Goal: Task Accomplishment & Management: Use online tool/utility

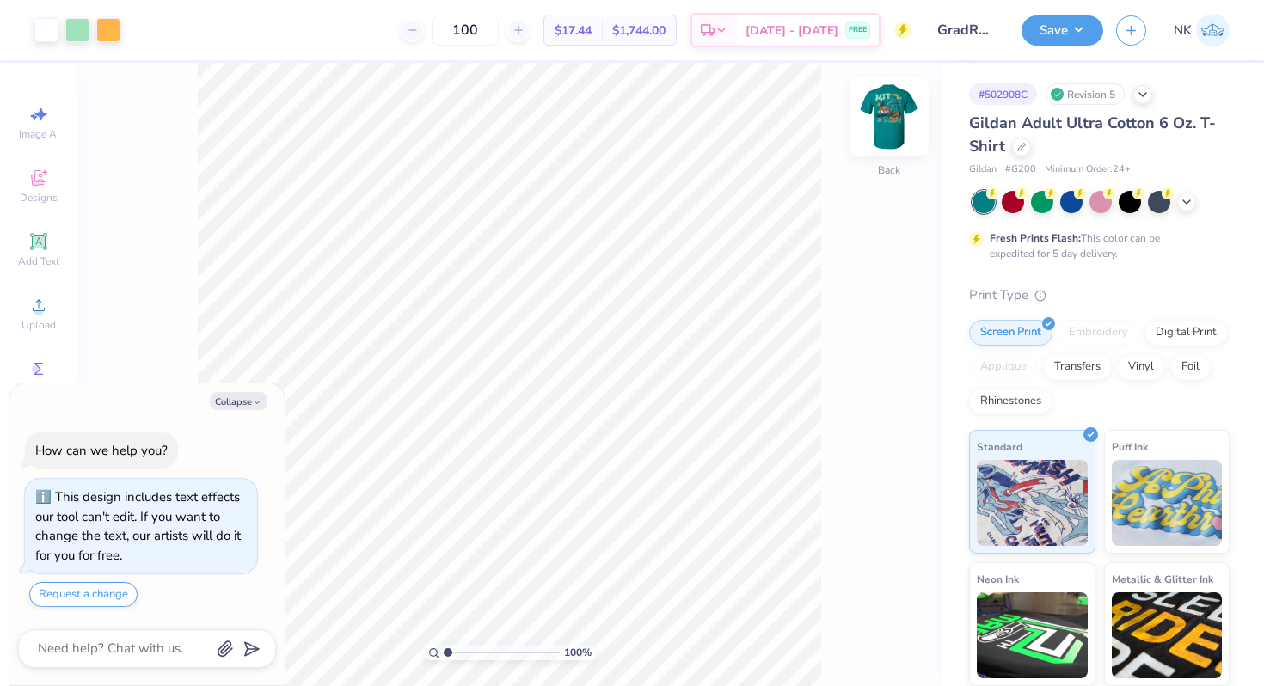
click at [888, 118] on img at bounding box center [889, 117] width 69 height 69
click at [886, 127] on img at bounding box center [889, 117] width 69 height 69
click at [897, 126] on img at bounding box center [889, 117] width 69 height 69
type textarea "x"
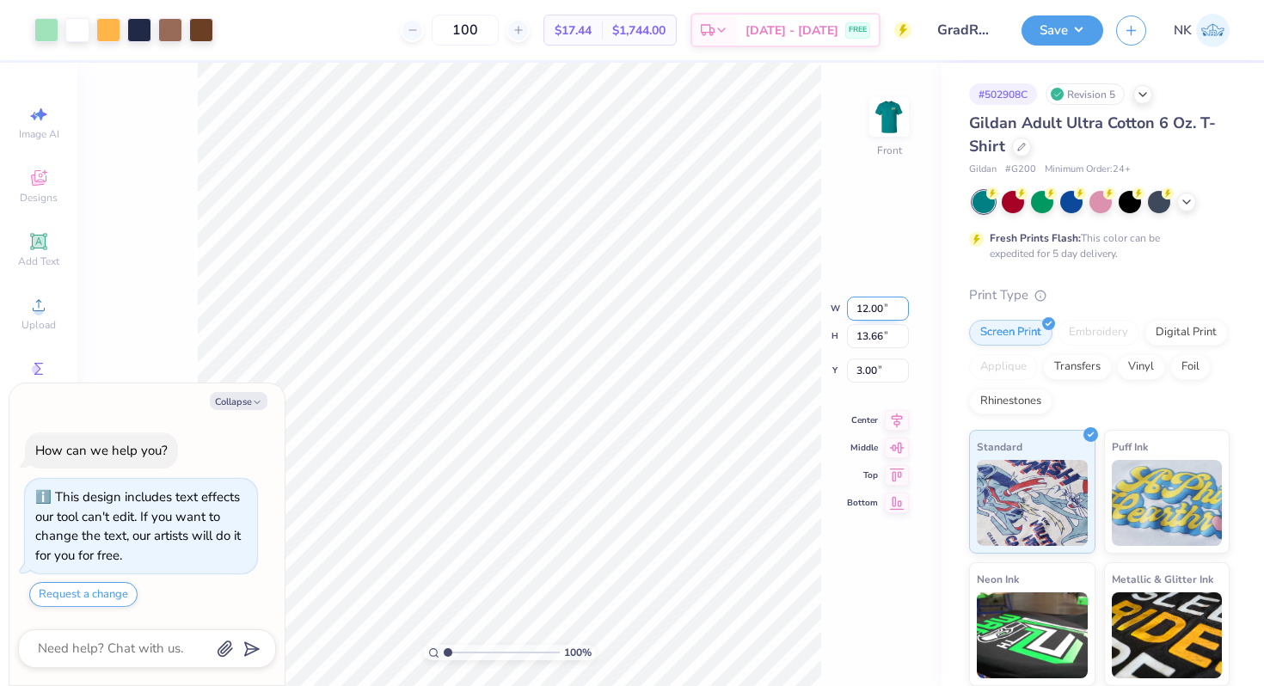
click at [866, 307] on input "12.00" at bounding box center [878, 309] width 62 height 24
type input "11"
type textarea "x"
type input "11.00"
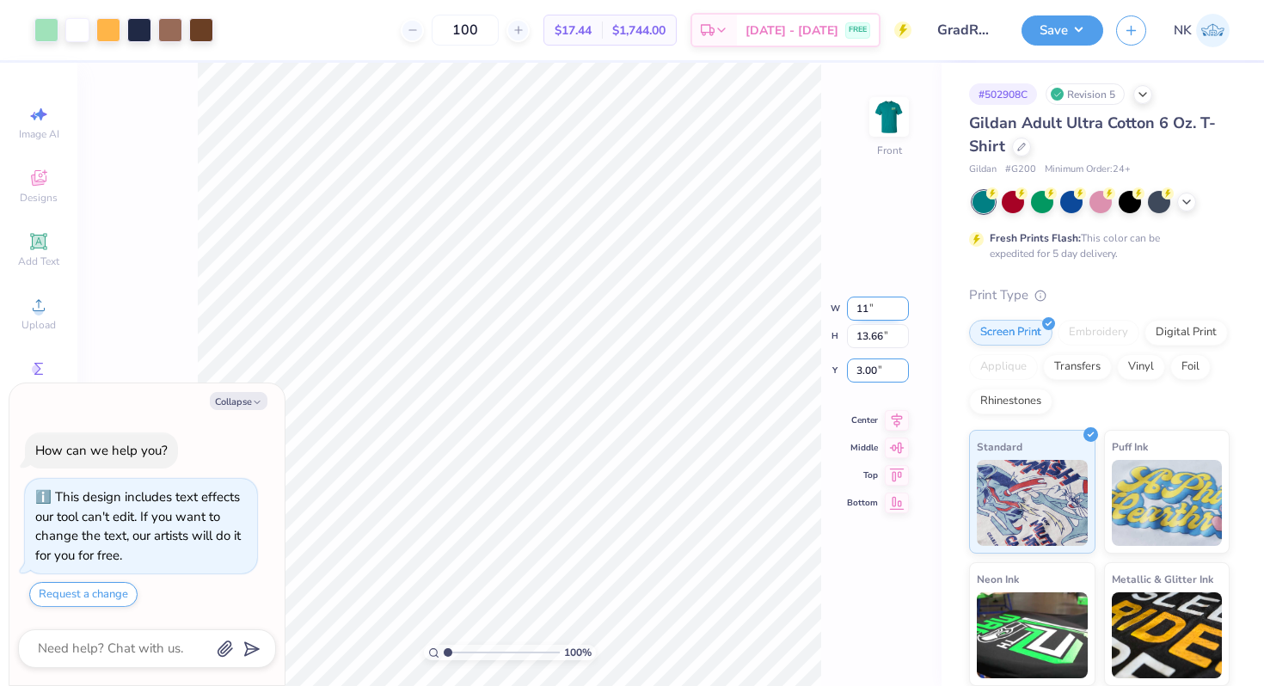
type input "12.52"
type input "3"
type textarea "x"
type input "3.00"
click at [894, 409] on icon at bounding box center [897, 404] width 24 height 21
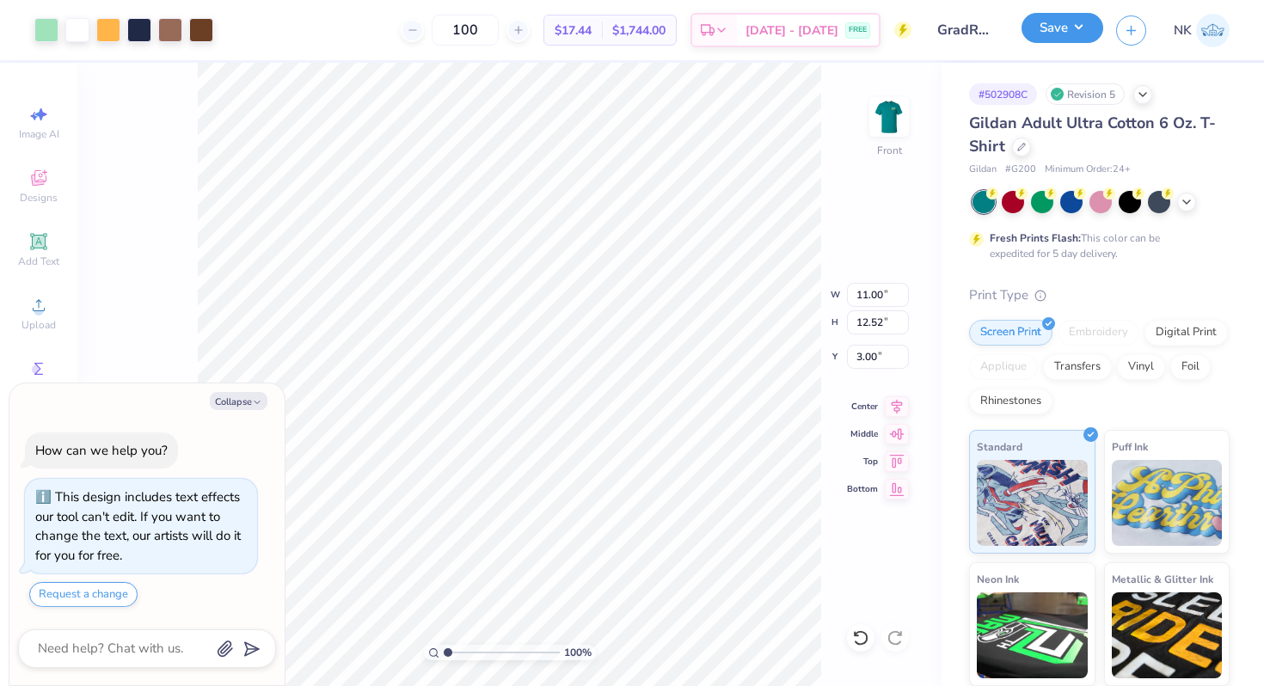
click at [1072, 33] on button "Save" at bounding box center [1063, 28] width 82 height 30
type textarea "x"
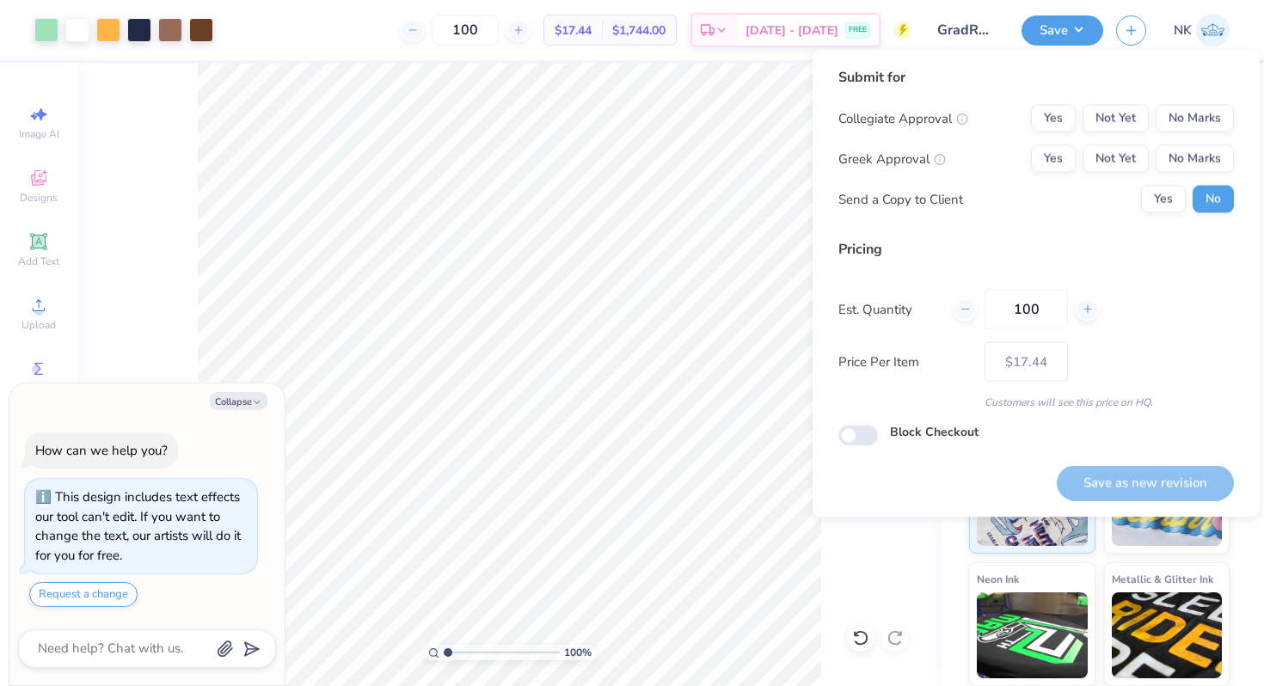
click at [1081, 114] on div "Yes Not Yet No Marks" at bounding box center [1132, 119] width 203 height 28
click at [1060, 114] on button "Yes" at bounding box center [1053, 119] width 45 height 28
click at [1217, 145] on button "No Marks" at bounding box center [1195, 159] width 78 height 28
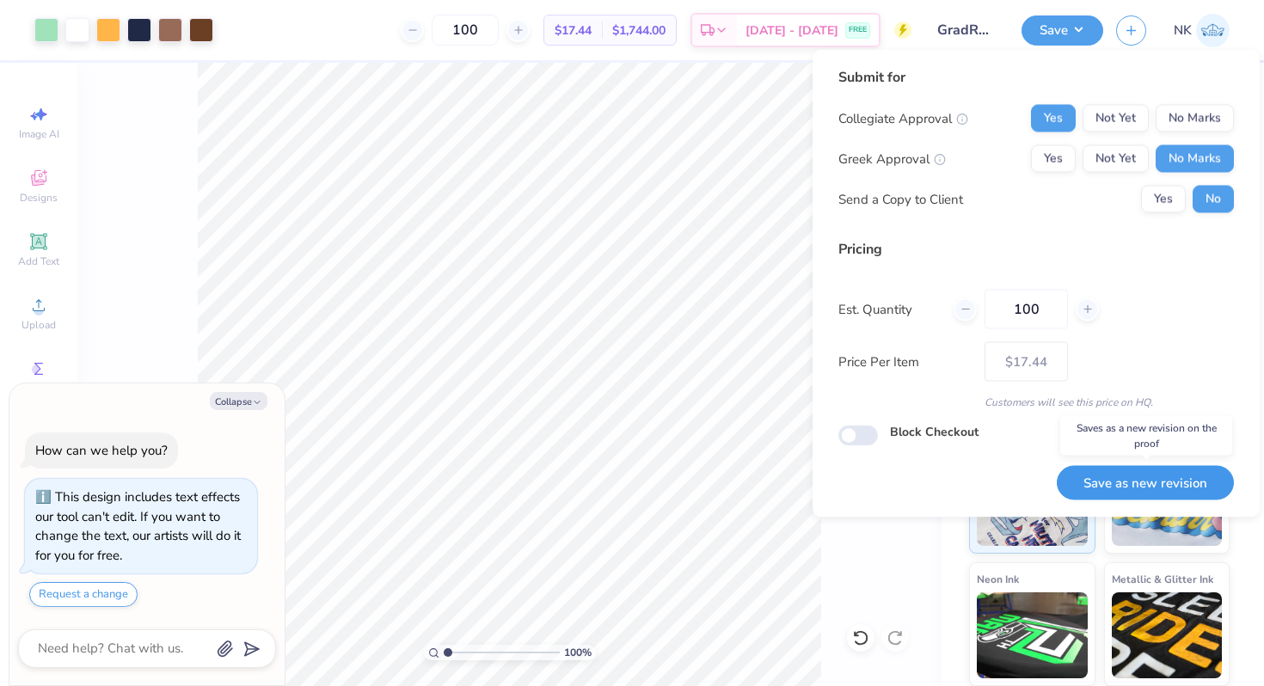
click at [1135, 480] on button "Save as new revision" at bounding box center [1145, 482] width 177 height 35
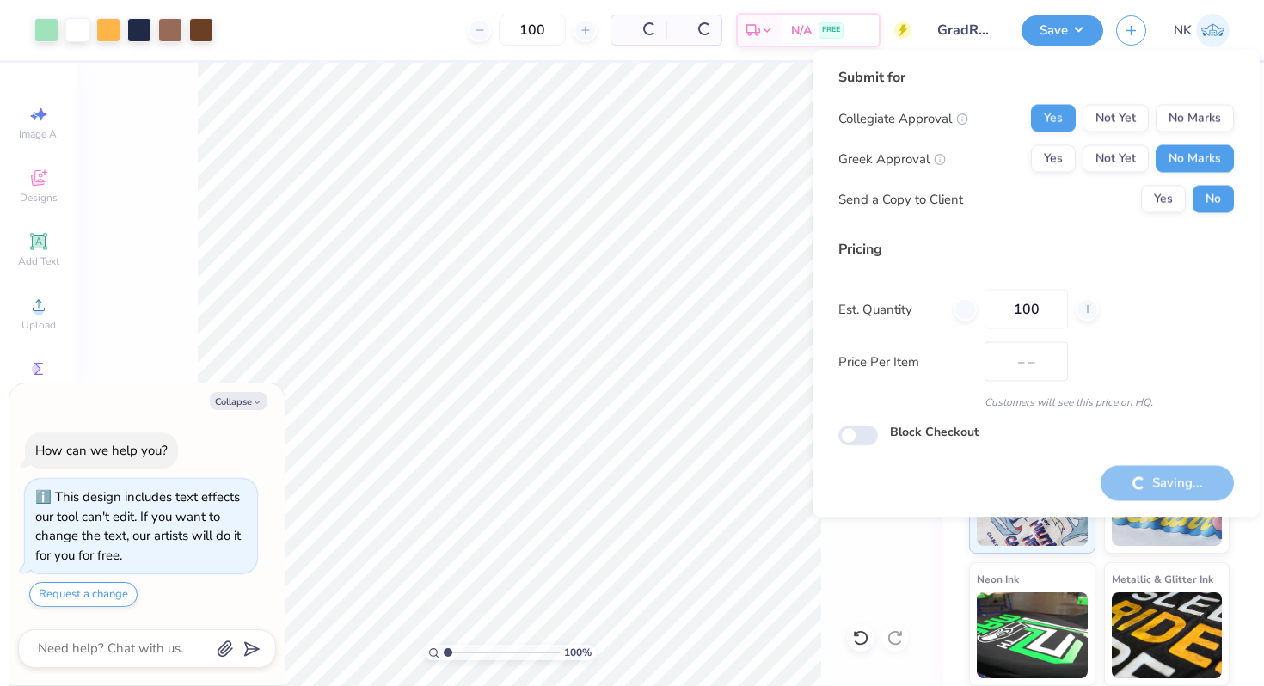
type input "$17.44"
type textarea "x"
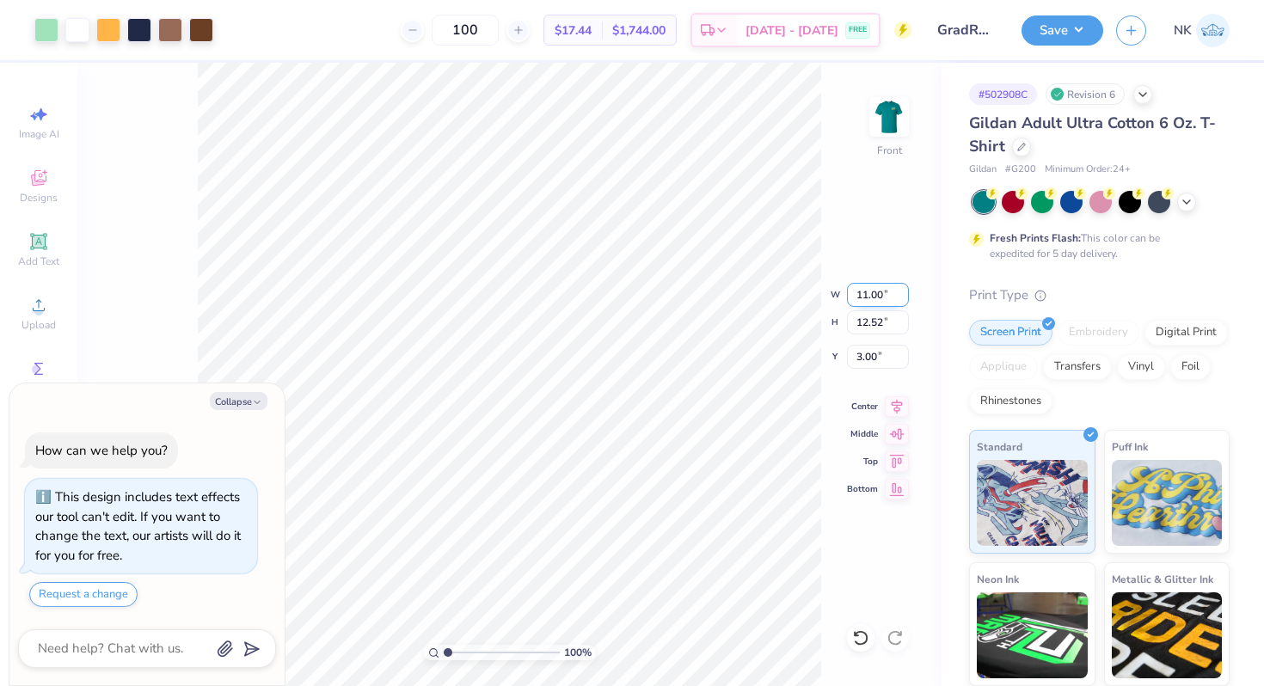
click at [864, 295] on input "11.00" at bounding box center [878, 295] width 62 height 24
type input "10"
type textarea "x"
type input "10.00"
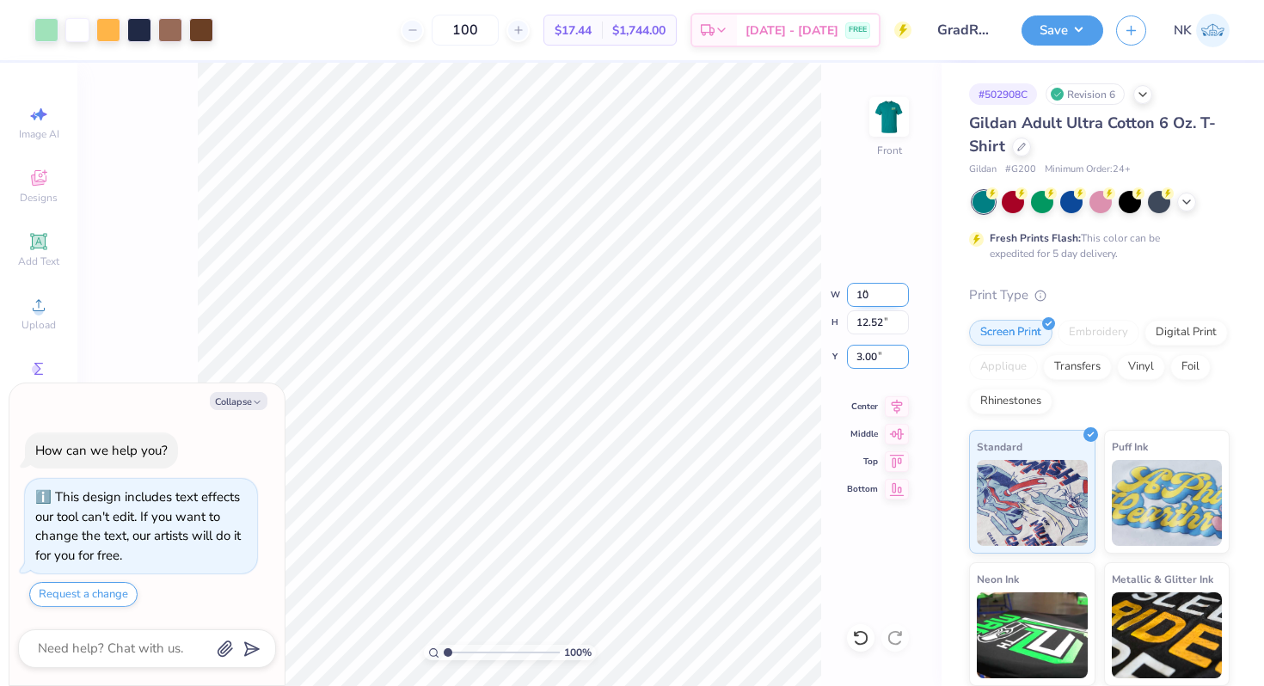
type input "11.38"
type input "3"
type textarea "x"
type input "3.00"
click at [900, 411] on icon at bounding box center [897, 404] width 24 height 21
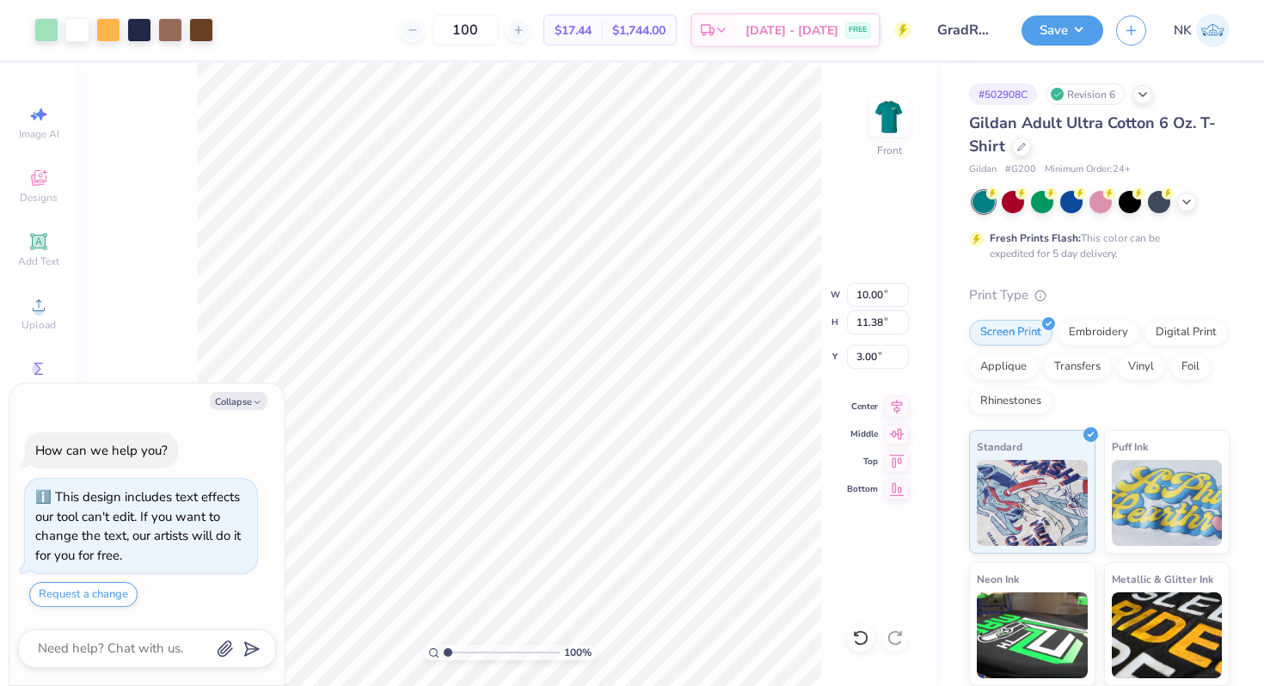
click at [1072, 44] on div "Save" at bounding box center [1063, 30] width 82 height 30
click at [1088, 32] on button "Save" at bounding box center [1063, 28] width 82 height 30
type textarea "x"
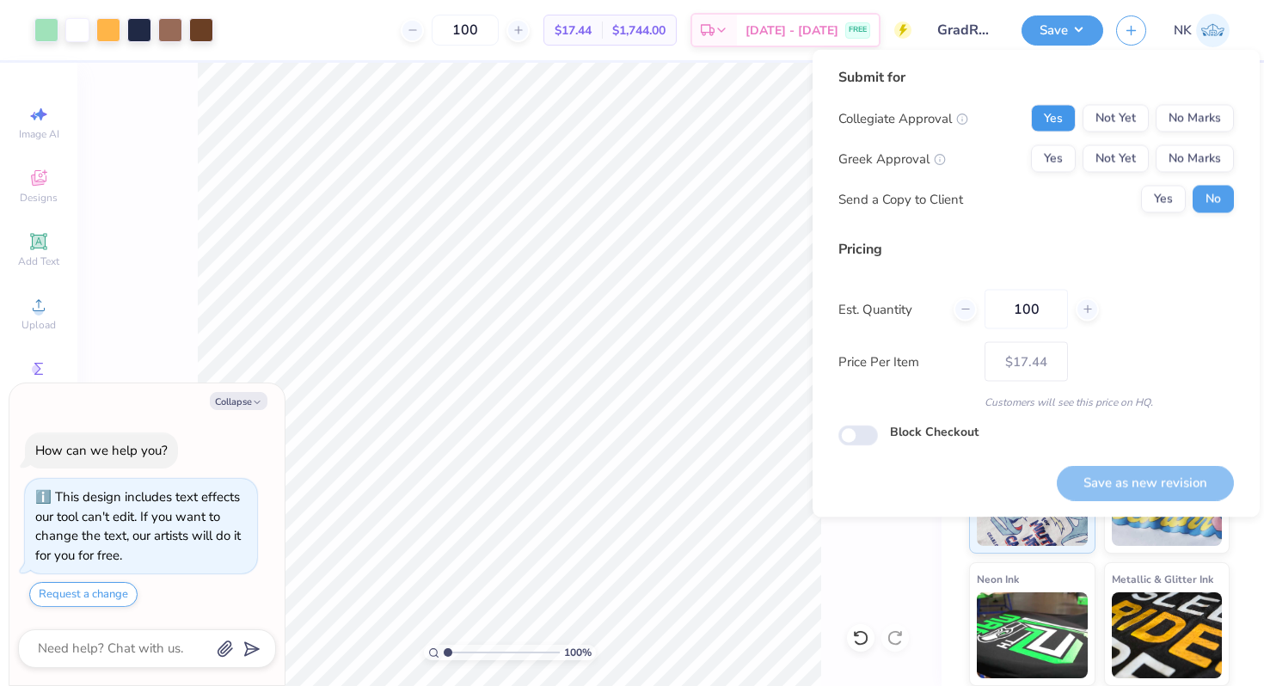
click at [1066, 118] on button "Yes" at bounding box center [1053, 119] width 45 height 28
click at [1165, 152] on button "No Marks" at bounding box center [1195, 159] width 78 height 28
click at [1146, 475] on button "Save as new revision" at bounding box center [1145, 482] width 177 height 35
type input "$17.44"
type textarea "x"
